Goal: Transaction & Acquisition: Book appointment/travel/reservation

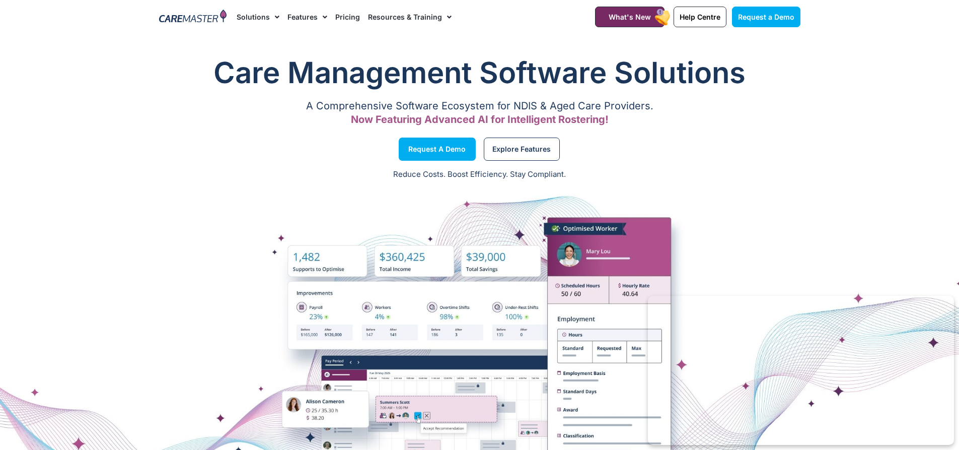
click at [183, 18] on img at bounding box center [193, 17] width 68 height 15
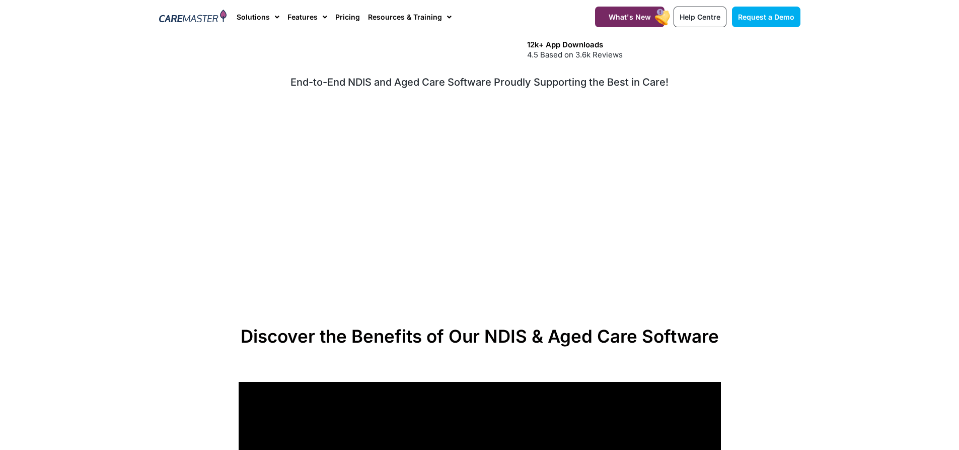
drag, startPoint x: 209, startPoint y: 428, endPoint x: 233, endPoint y: 425, distance: 23.9
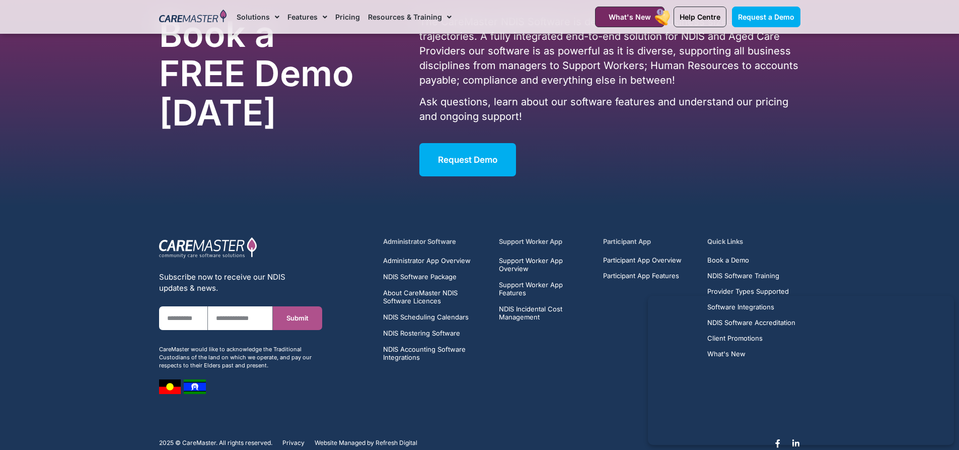
scroll to position [6428, 0]
